Goal: Find specific page/section: Find specific page/section

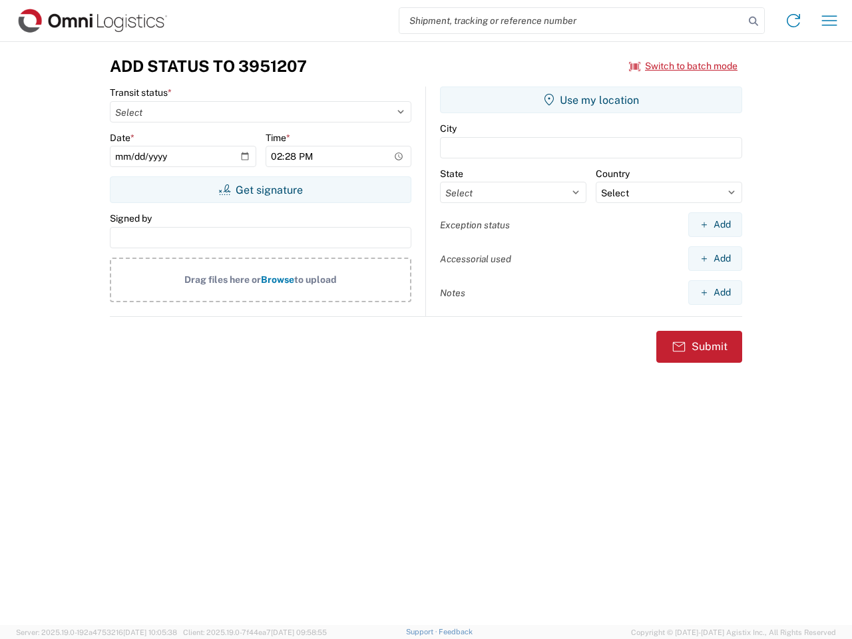
click at [572, 21] on input "search" at bounding box center [572, 20] width 345 height 25
click at [754, 21] on icon at bounding box center [753, 21] width 19 height 19
click at [794, 21] on icon at bounding box center [793, 20] width 21 height 21
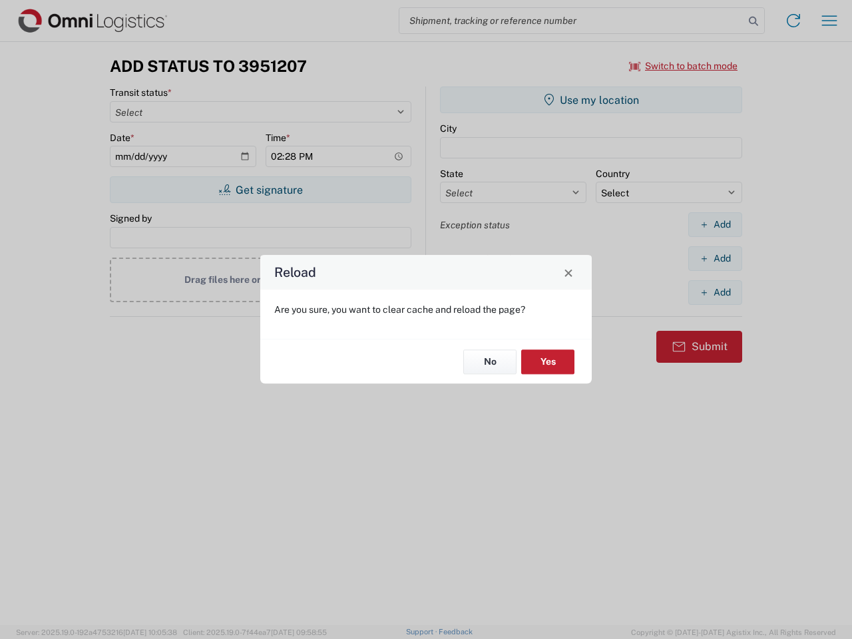
click at [830, 21] on div "Reload Are you sure, you want to clear cache and reload the page? No Yes" at bounding box center [426, 319] width 852 height 639
click at [684, 66] on div "Reload Are you sure, you want to clear cache and reload the page? No Yes" at bounding box center [426, 319] width 852 height 639
click at [260, 190] on div "Reload Are you sure, you want to clear cache and reload the page? No Yes" at bounding box center [426, 319] width 852 height 639
click at [591, 100] on div "Reload Are you sure, you want to clear cache and reload the page? No Yes" at bounding box center [426, 319] width 852 height 639
click at [715, 224] on div "Reload Are you sure, you want to clear cache and reload the page? No Yes" at bounding box center [426, 319] width 852 height 639
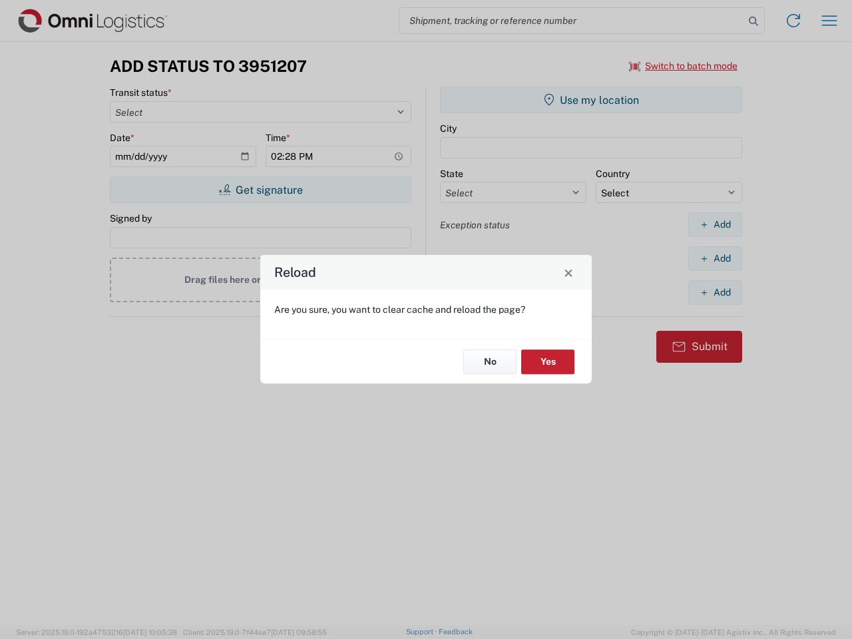
click at [715, 258] on div "Reload Are you sure, you want to clear cache and reload the page? No Yes" at bounding box center [426, 319] width 852 height 639
click at [715, 292] on div "Reload Are you sure, you want to clear cache and reload the page? No Yes" at bounding box center [426, 319] width 852 height 639
